Goal: Navigation & Orientation: Find specific page/section

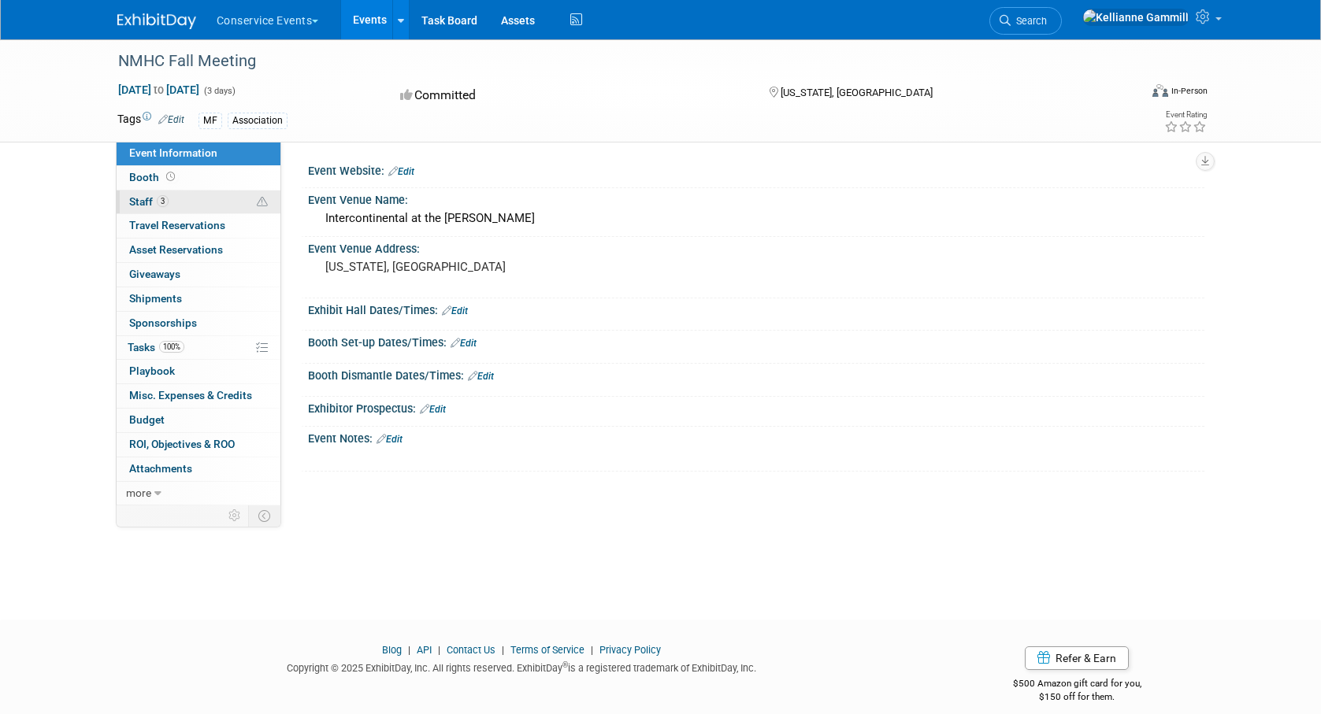
click at [228, 200] on link "3 Staff 3" at bounding box center [199, 203] width 164 height 24
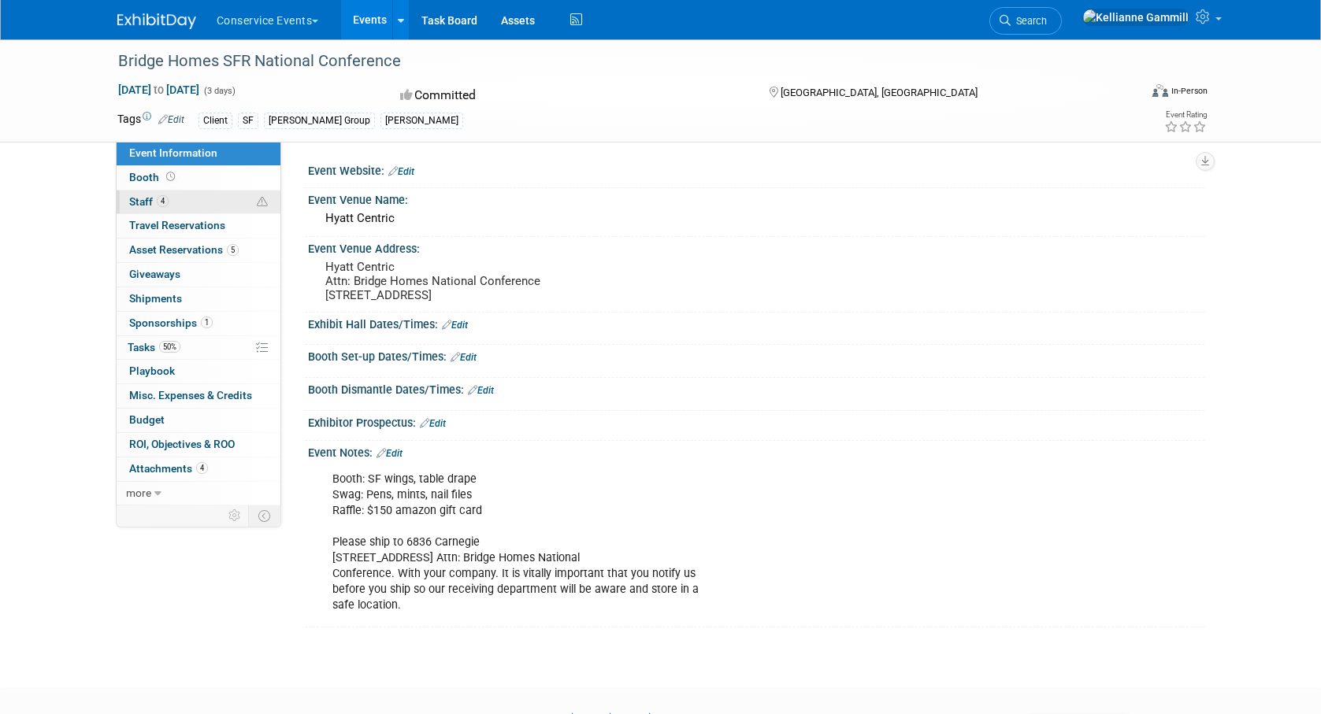
click at [201, 193] on link "4 Staff 4" at bounding box center [199, 203] width 164 height 24
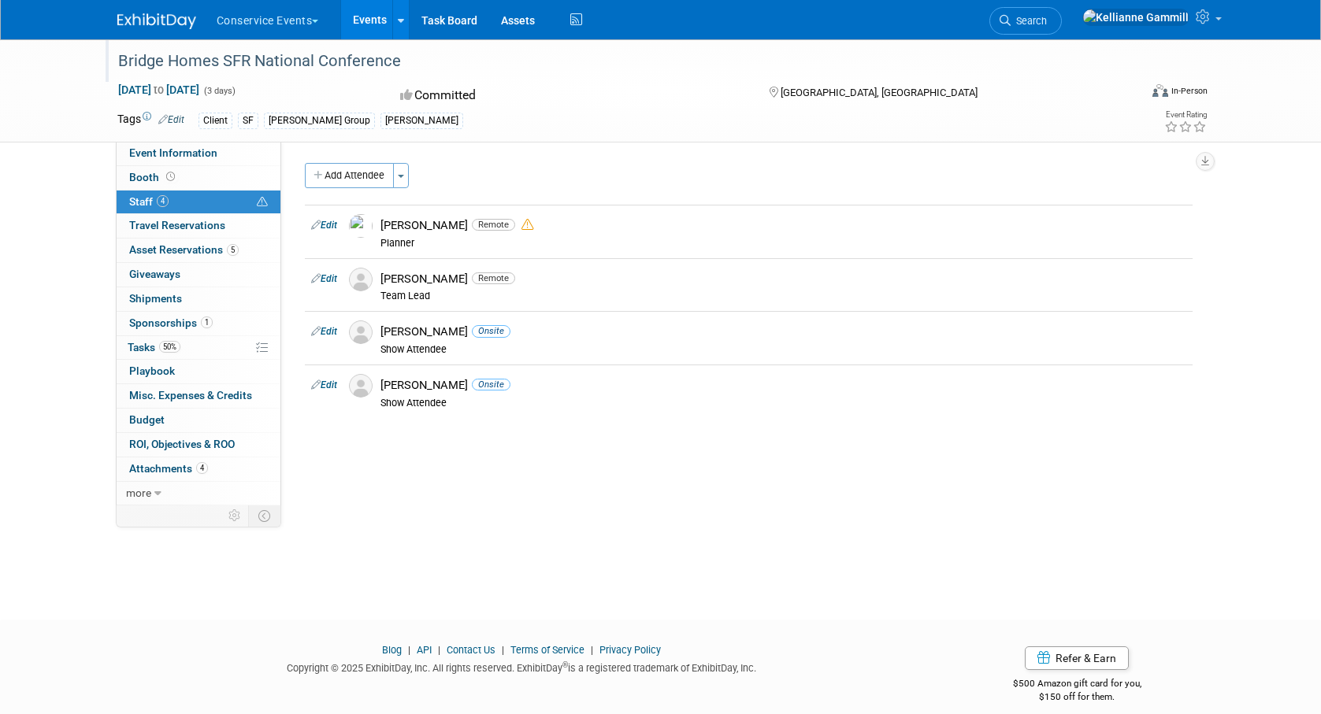
click at [247, 67] on div "Bridge Homes SFR National Conference" at bounding box center [614, 61] width 1003 height 28
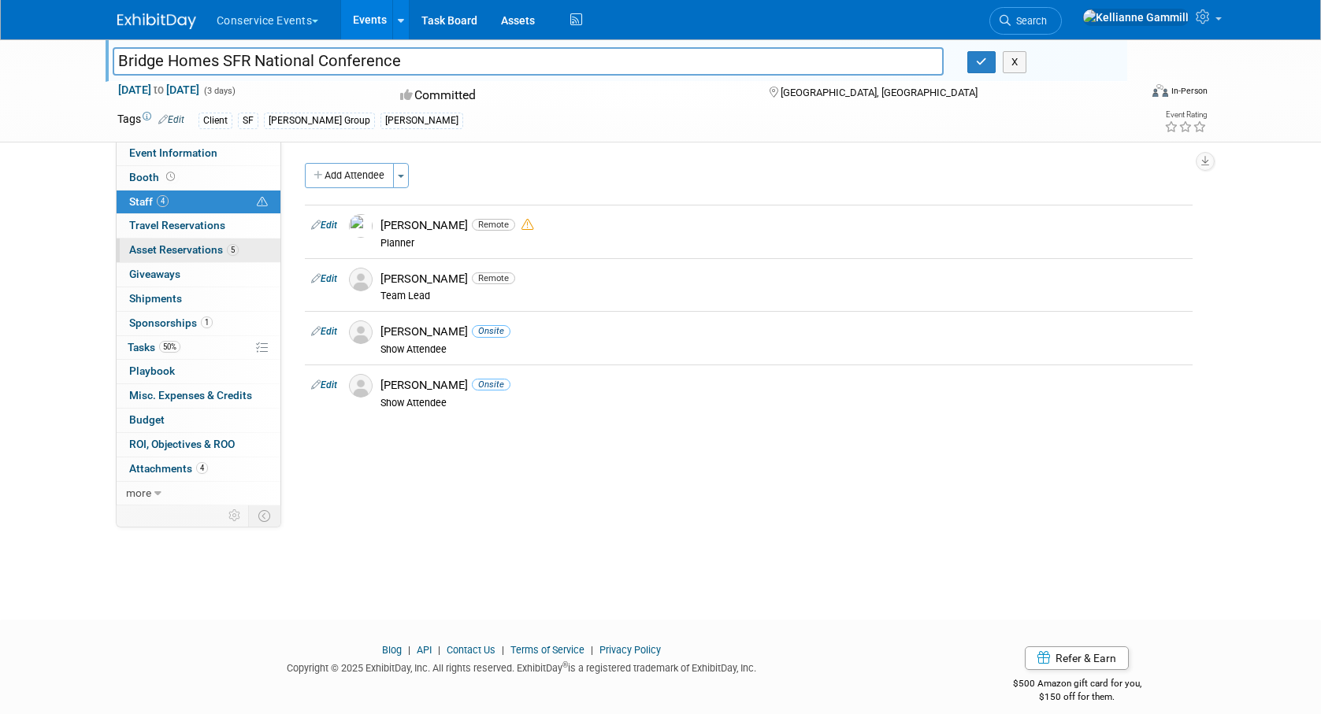
click at [181, 254] on span "Asset Reservations 5" at bounding box center [183, 249] width 109 height 13
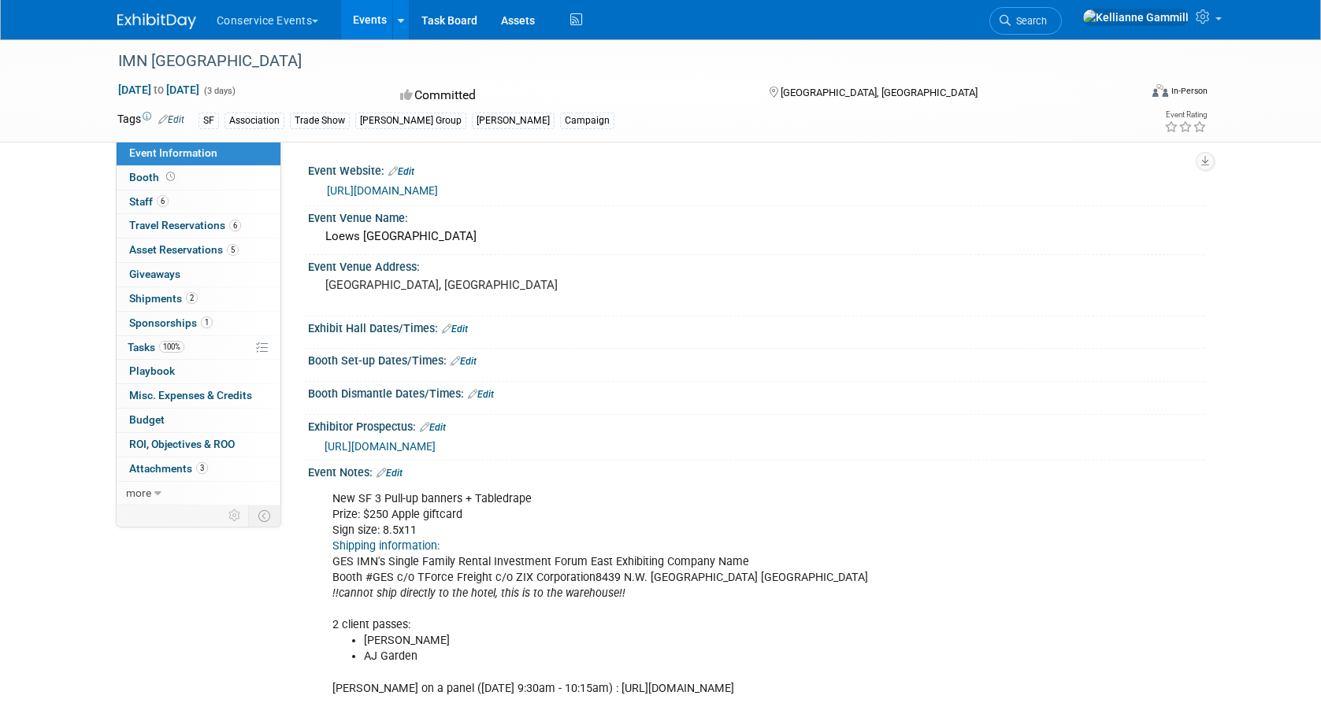
click at [151, 10] on link at bounding box center [166, 13] width 98 height 13
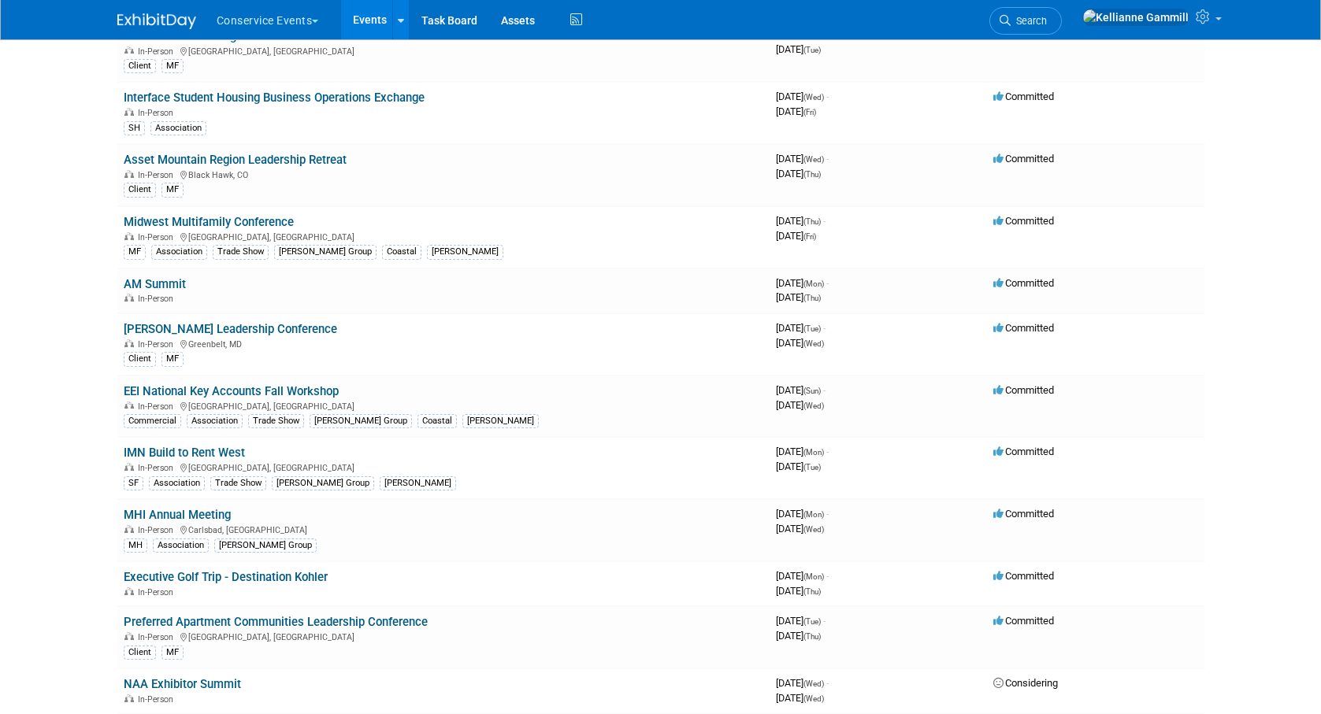
scroll to position [946, 0]
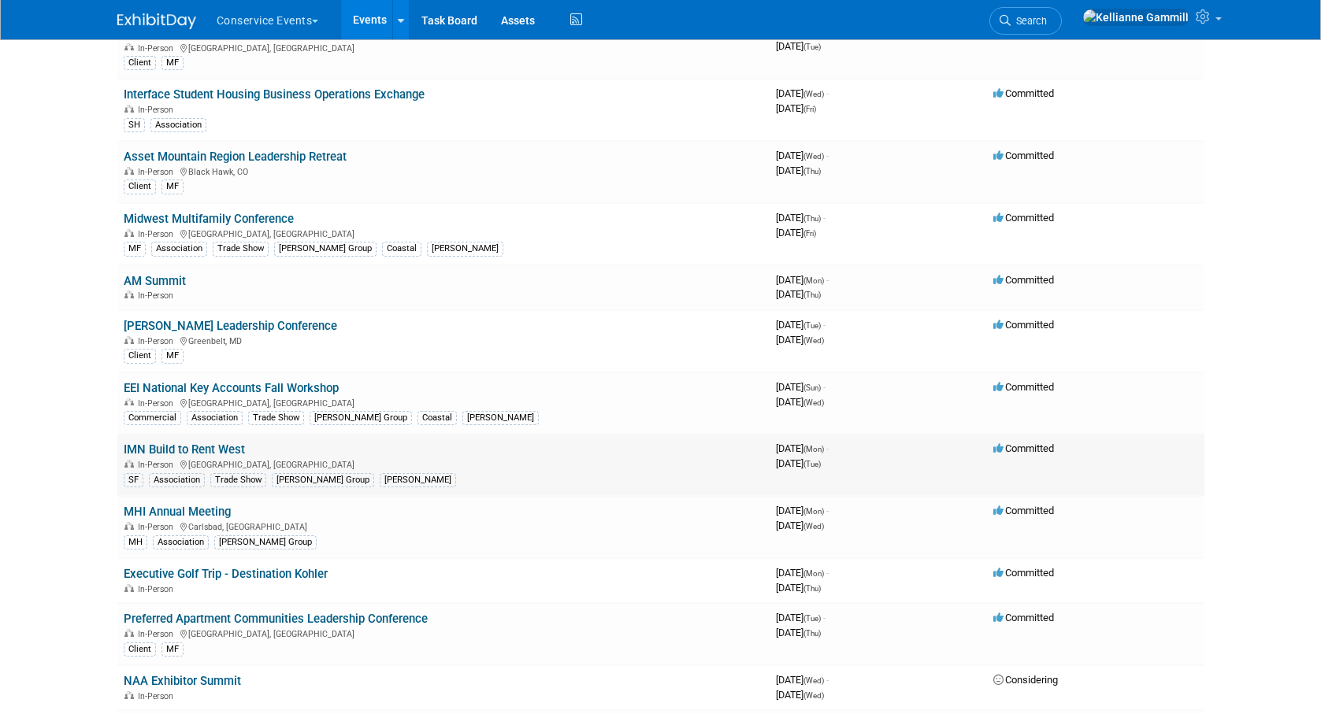
click at [210, 448] on link "IMN Build to Rent West" at bounding box center [184, 450] width 121 height 14
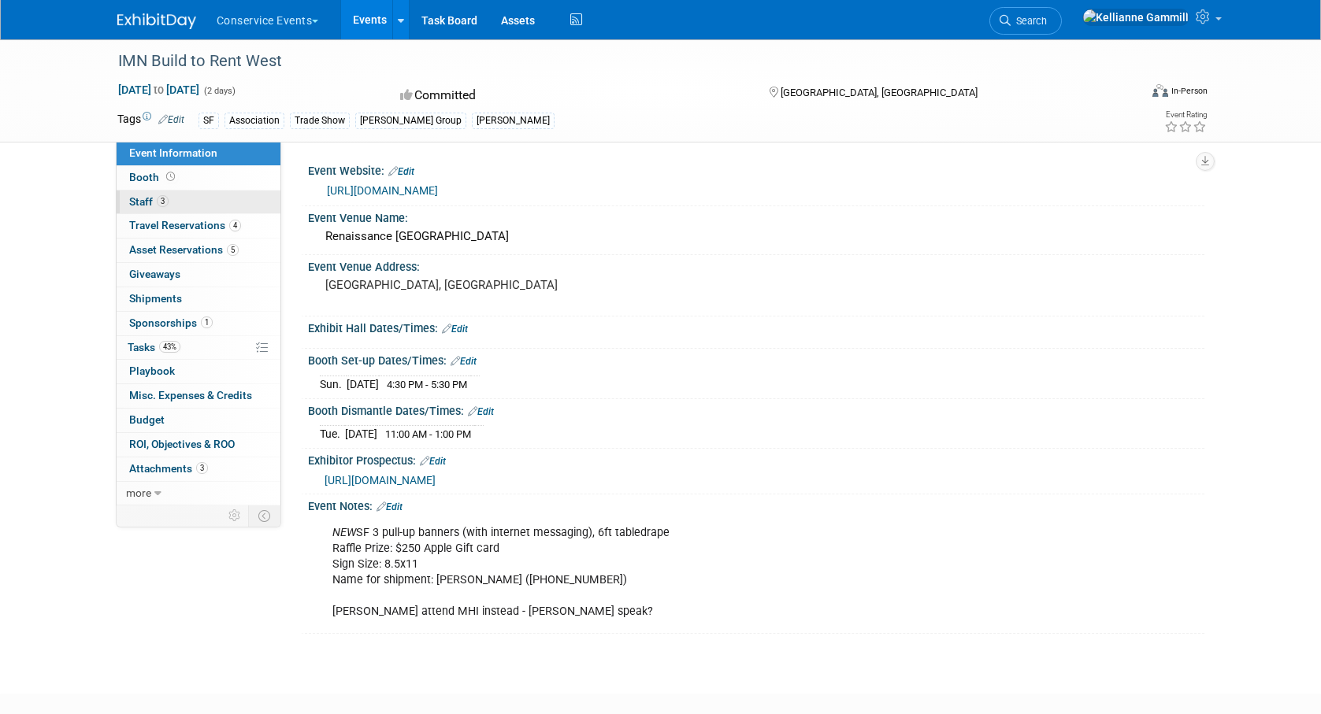
click at [232, 200] on link "3 Staff 3" at bounding box center [199, 203] width 164 height 24
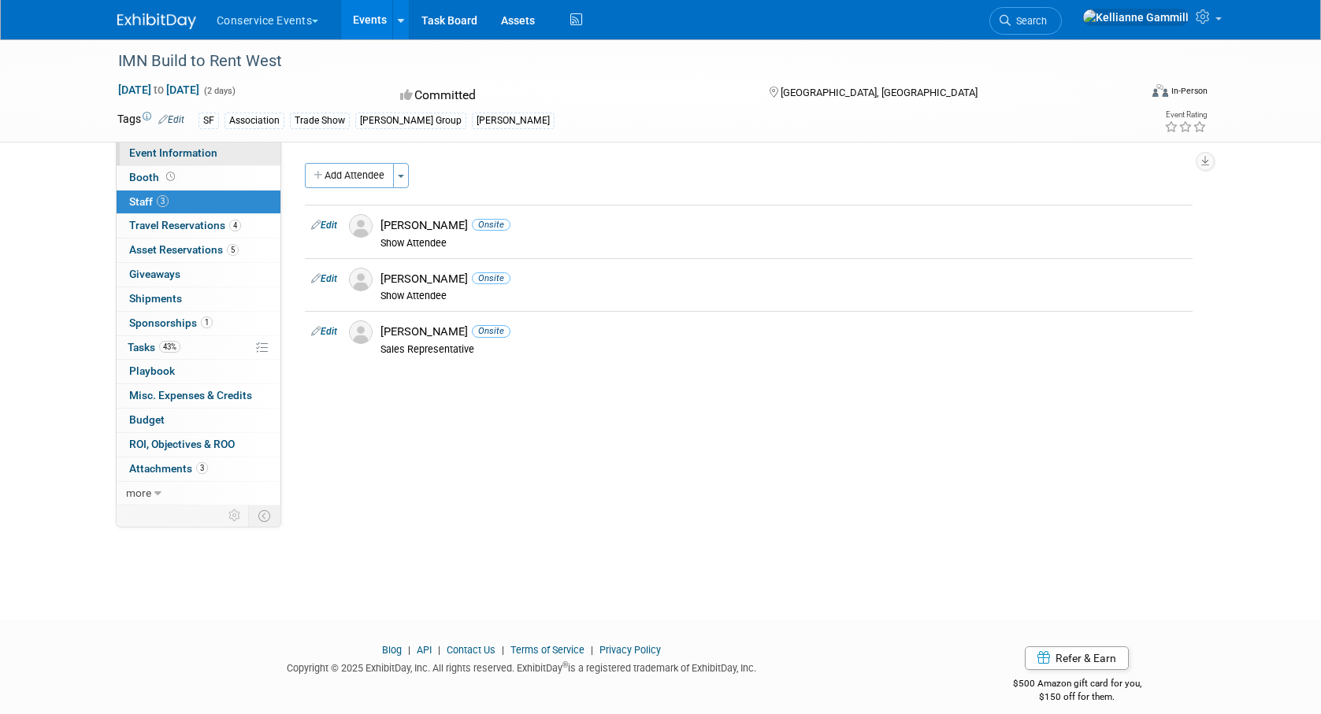
click at [233, 158] on link "Event Information" at bounding box center [199, 154] width 164 height 24
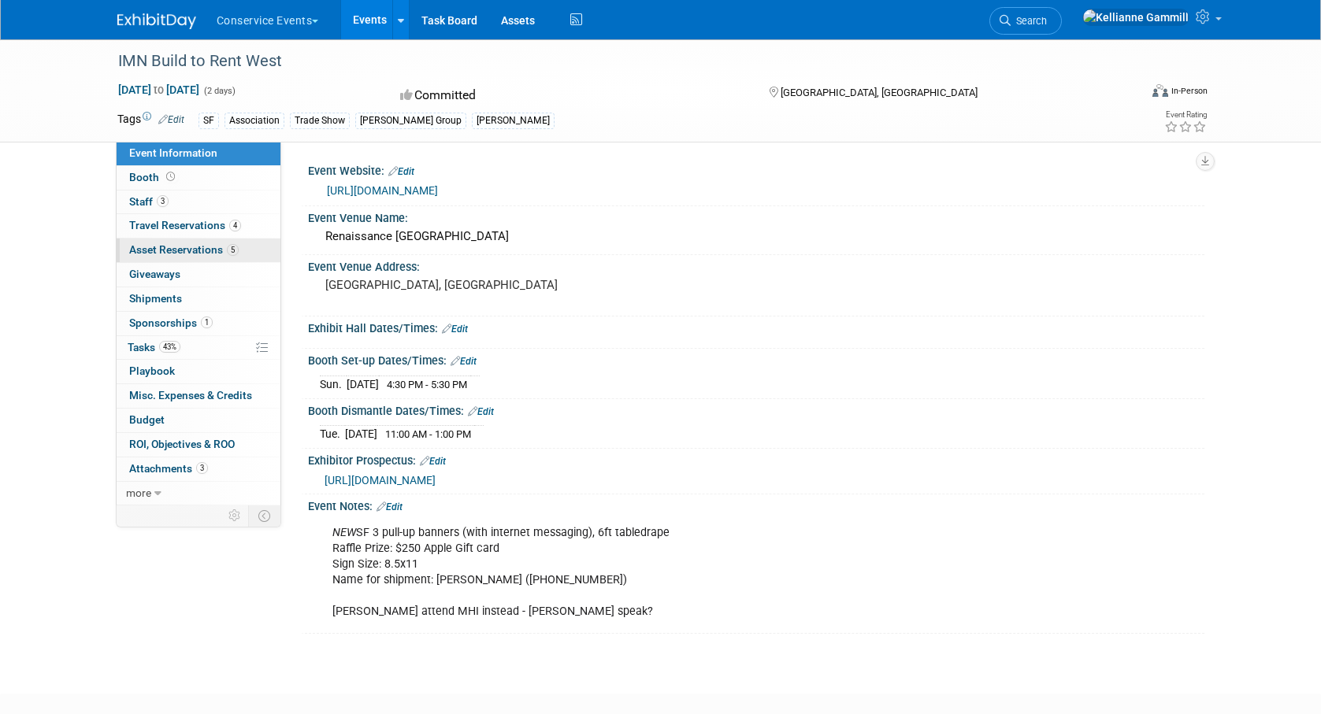
click at [246, 255] on link "5 Asset Reservations 5" at bounding box center [199, 251] width 164 height 24
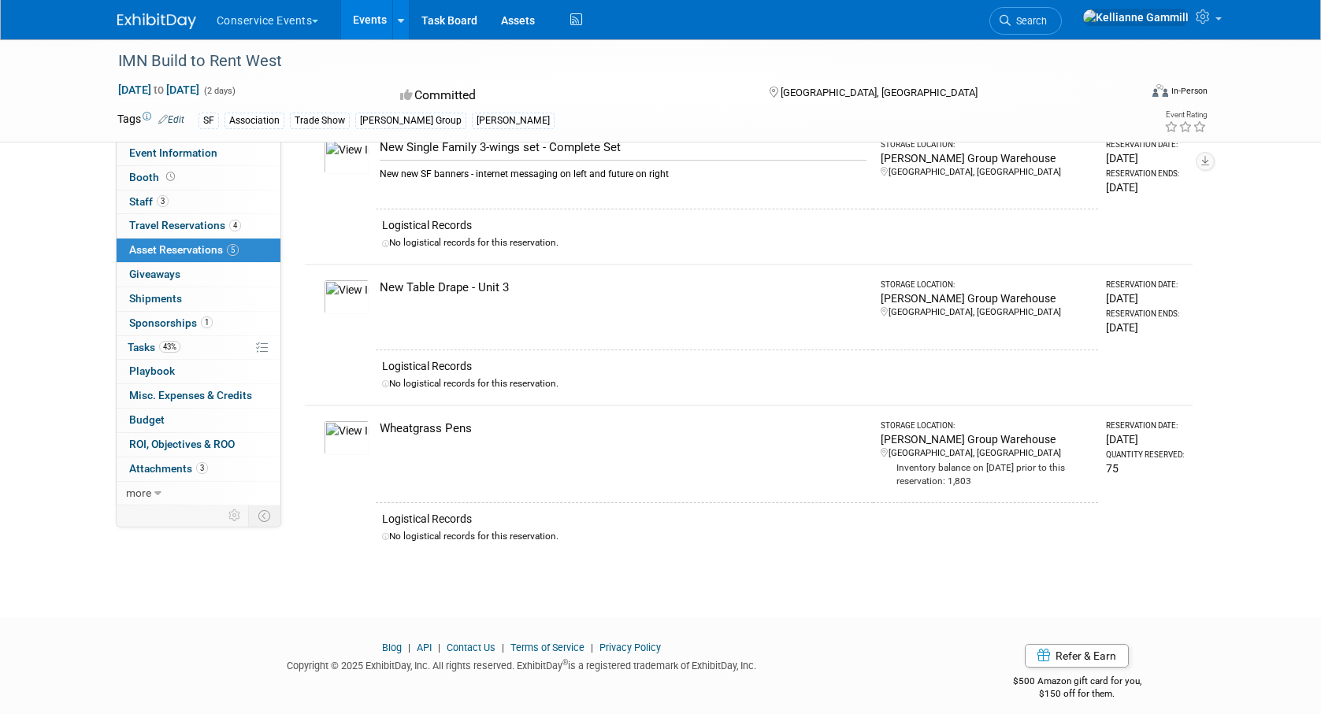
scroll to position [422, 0]
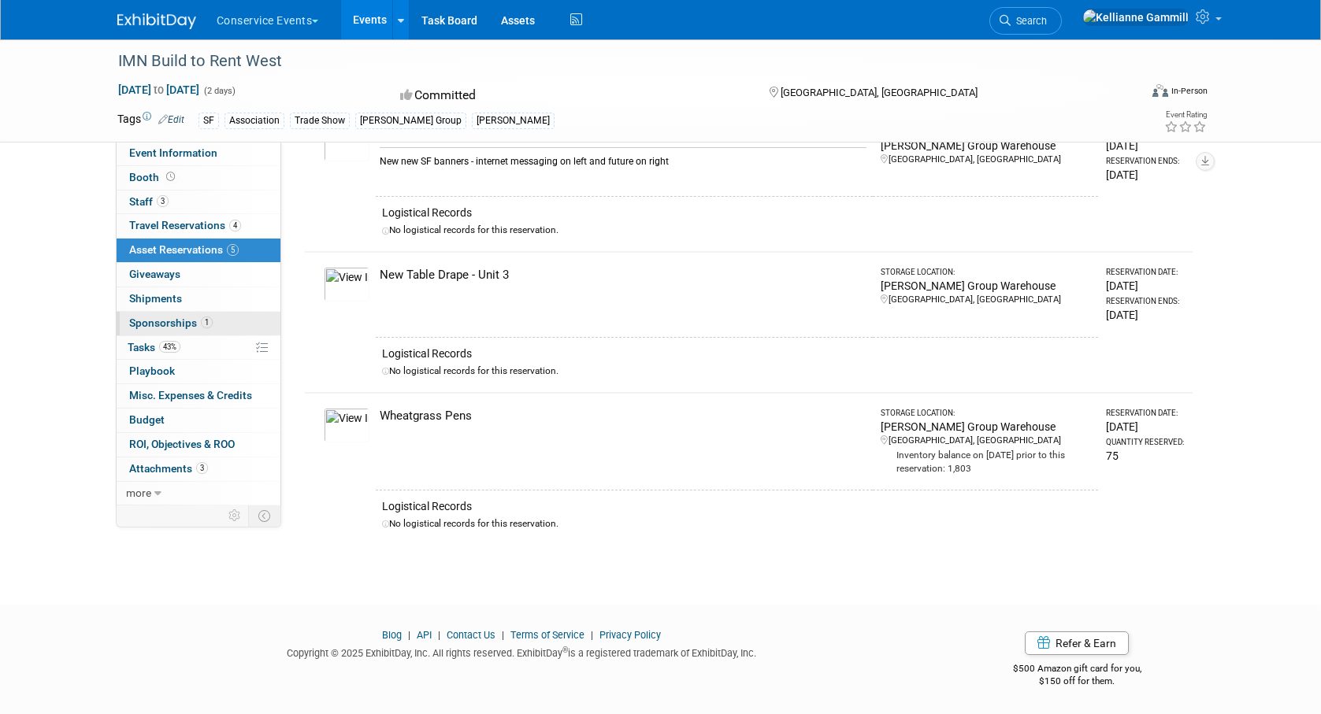
click at [190, 322] on span "Sponsorships 1" at bounding box center [170, 323] width 83 height 13
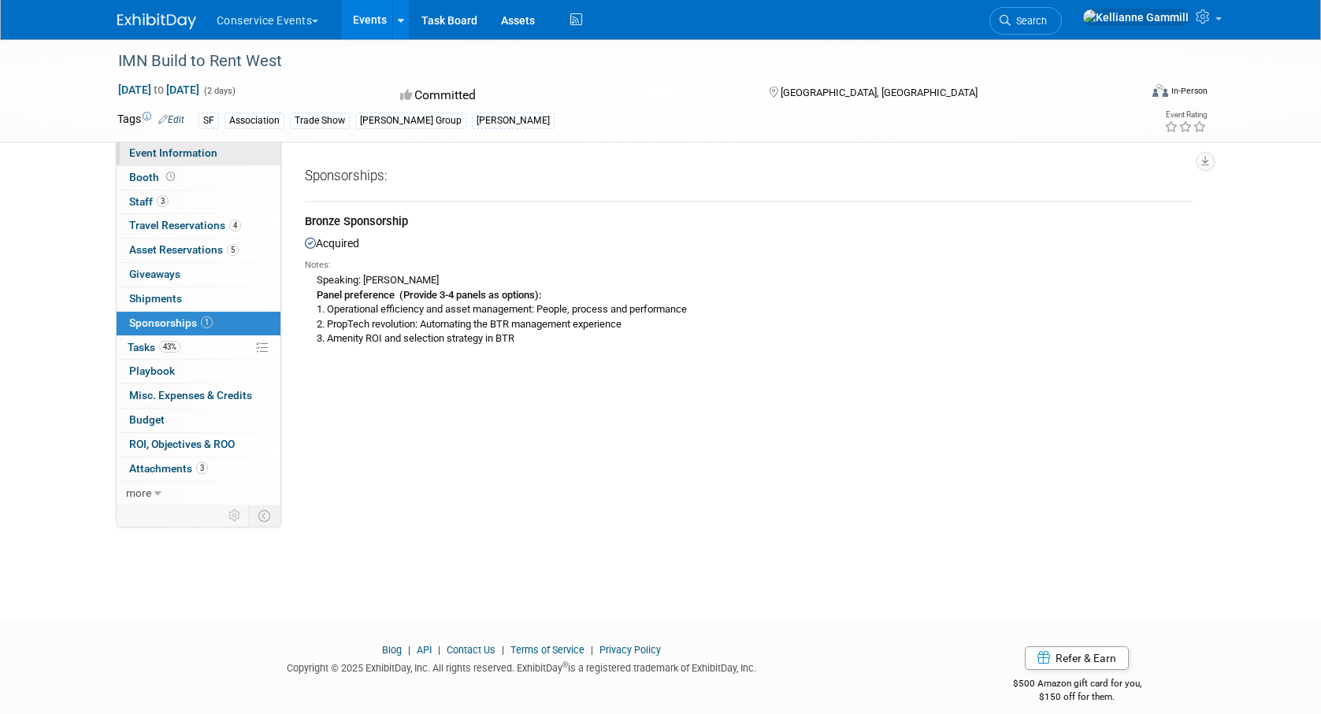
click at [204, 158] on span "Event Information" at bounding box center [173, 152] width 88 height 13
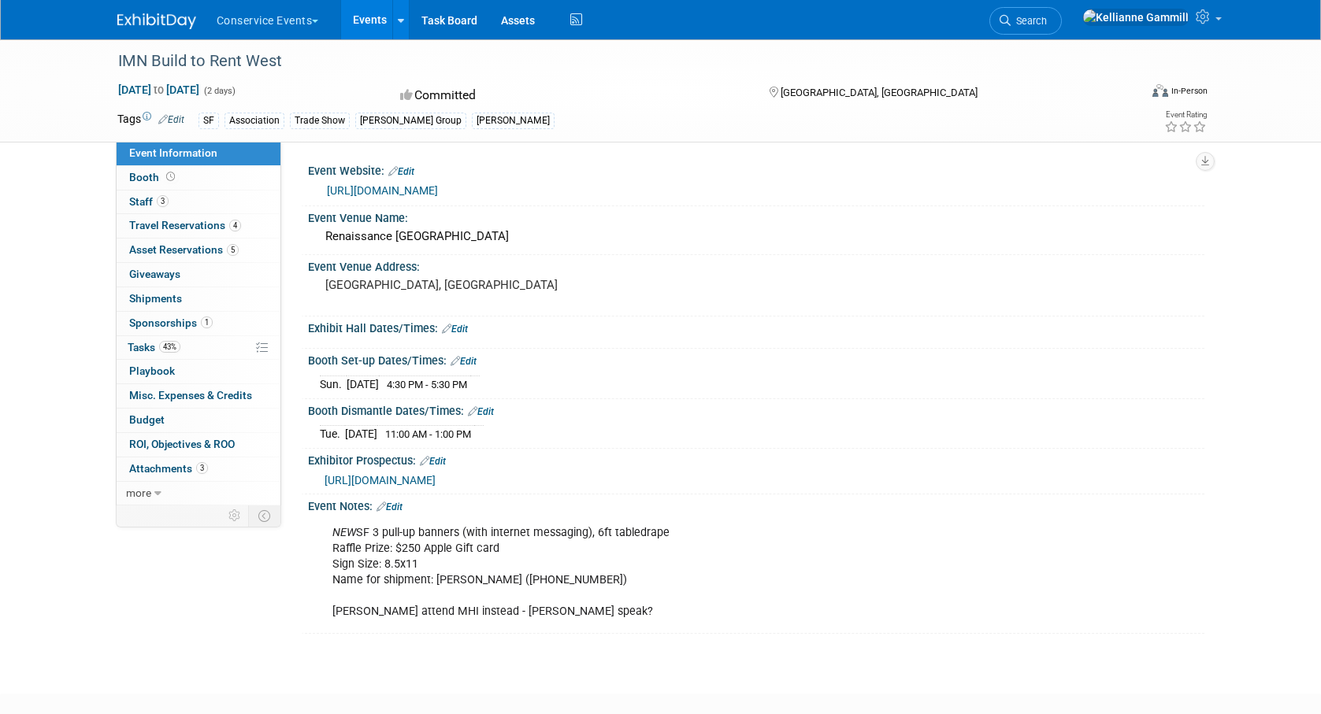
click at [438, 189] on link "[URL][DOMAIN_NAME]" at bounding box center [382, 190] width 111 height 13
